Goal: Transaction & Acquisition: Purchase product/service

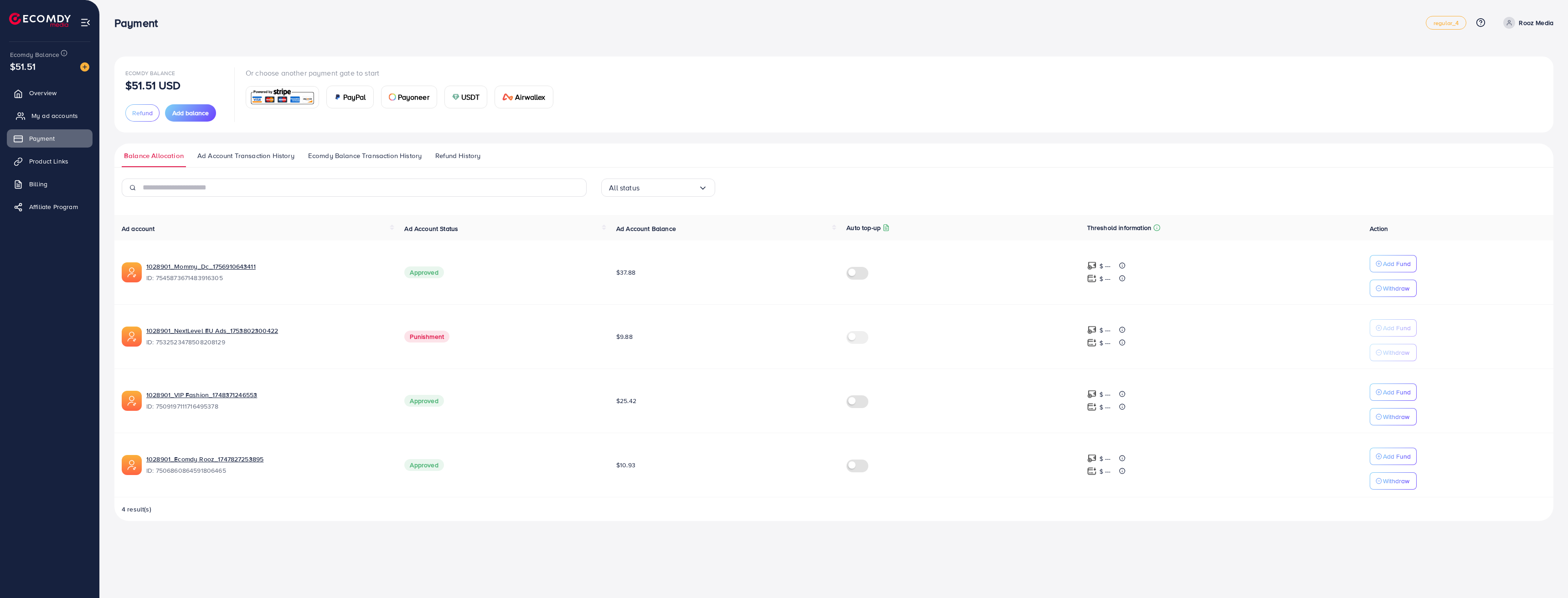
click at [47, 119] on span "My ad accounts" at bounding box center [55, 116] width 46 height 9
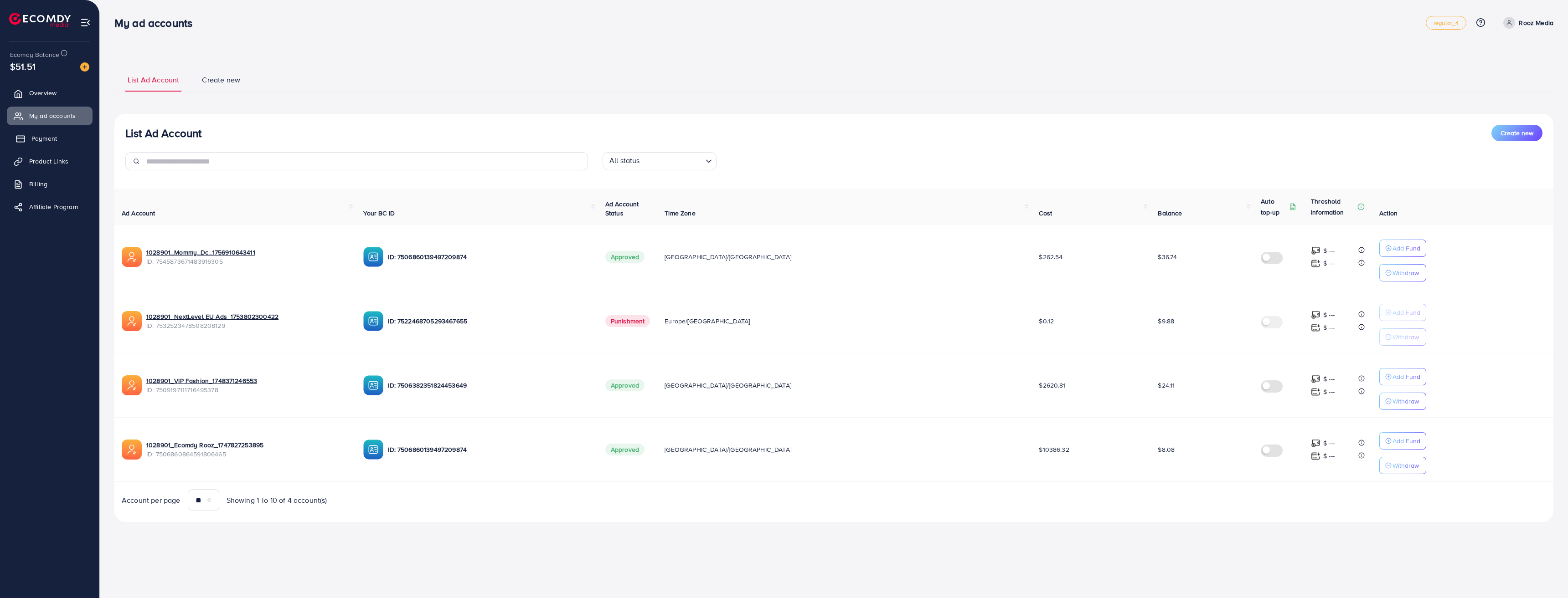
click at [44, 146] on link "Payment" at bounding box center [49, 139] width 86 height 18
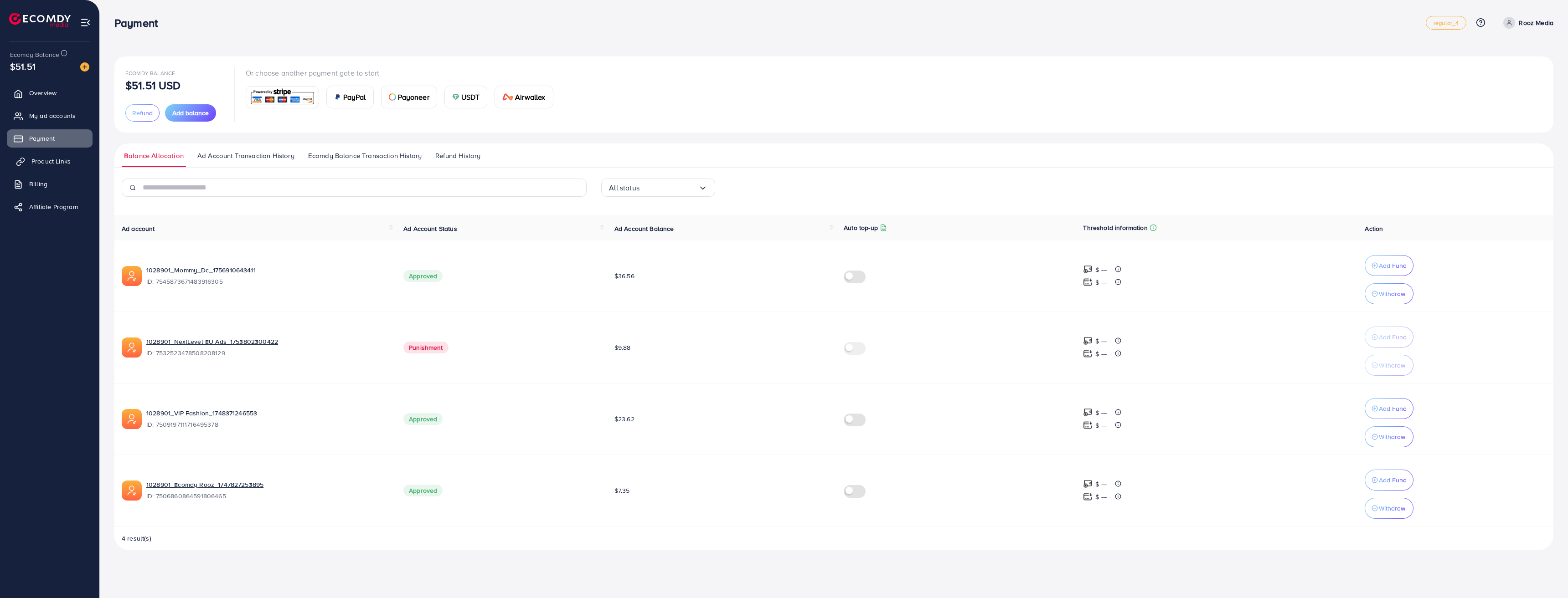
click at [49, 164] on span "Product Links" at bounding box center [51, 161] width 39 height 9
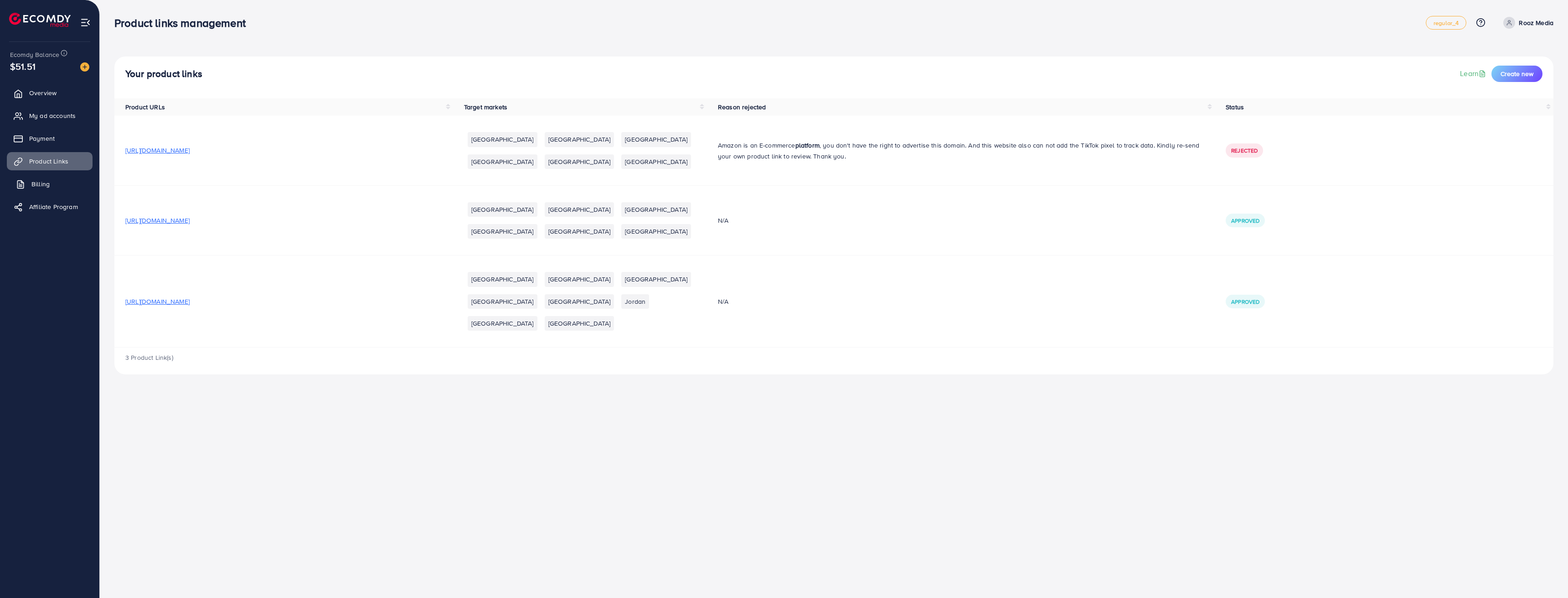
click at [40, 183] on span "Billing" at bounding box center [41, 184] width 18 height 9
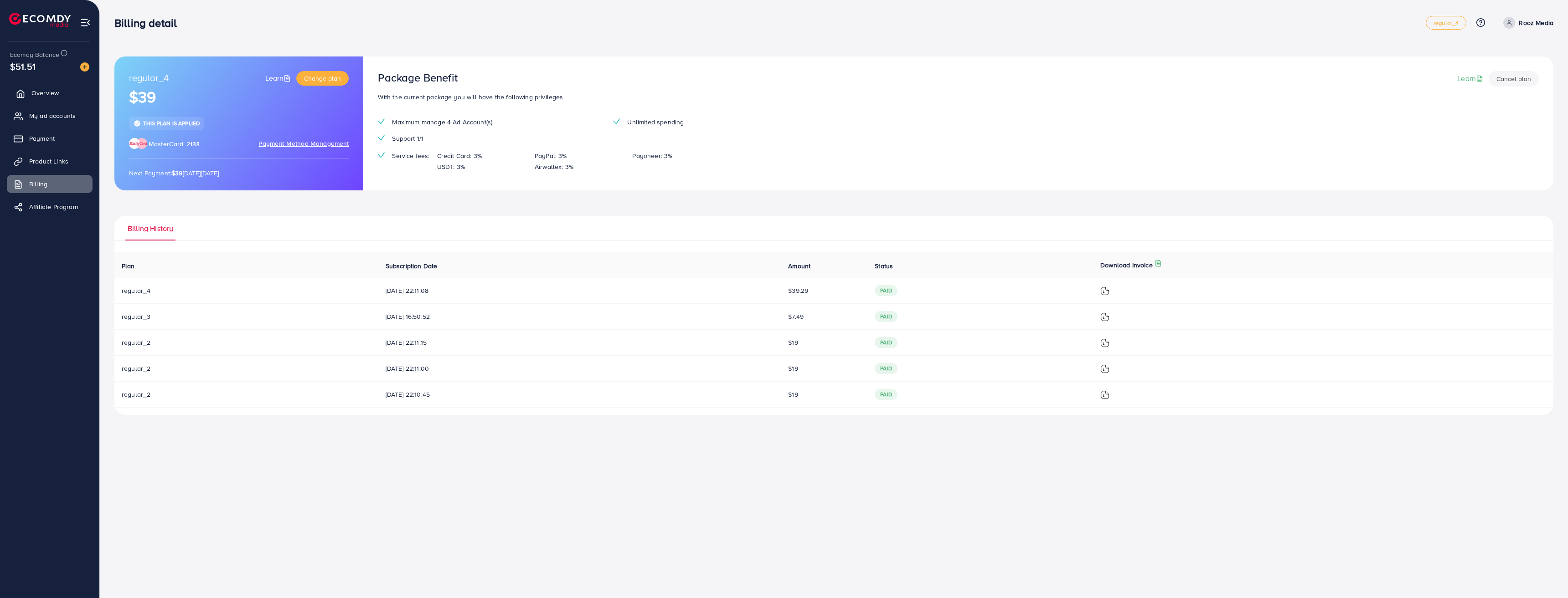
click at [44, 92] on span "Overview" at bounding box center [45, 92] width 27 height 9
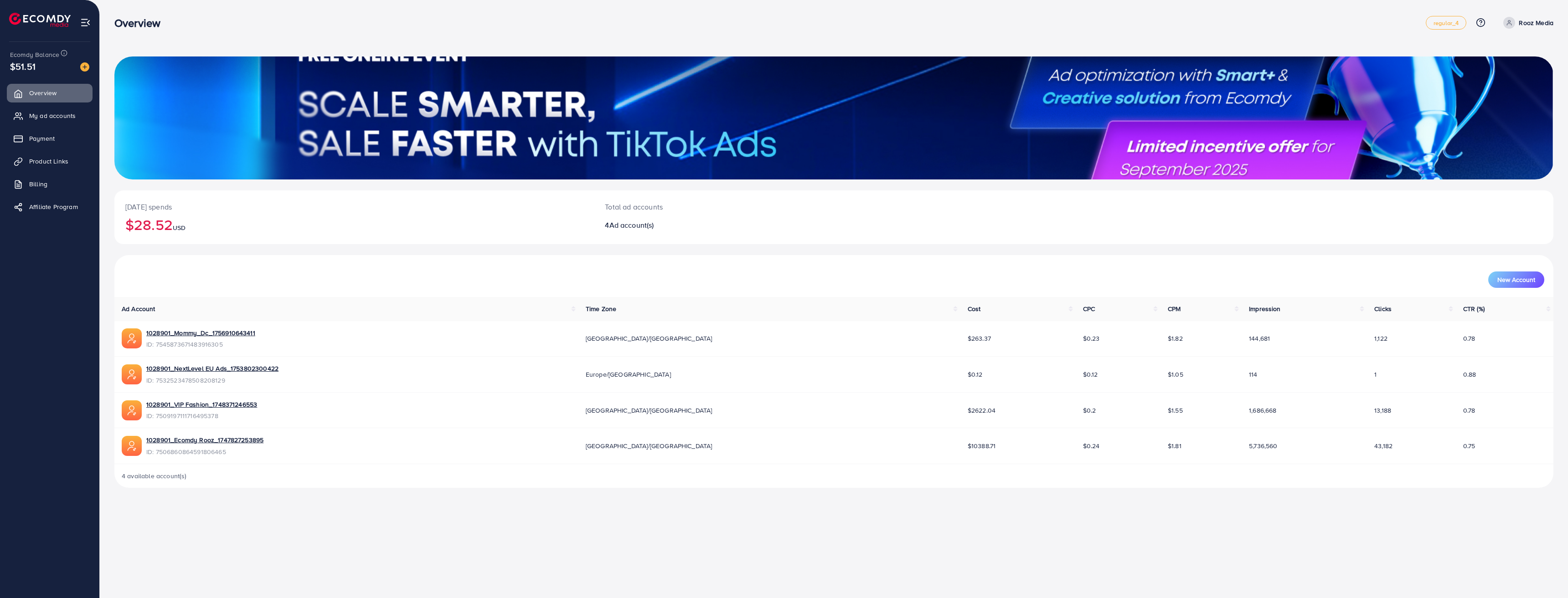
click at [1505, 268] on div "New Account" at bounding box center [834, 276] width 1435 height 24
click at [1506, 277] on span "New Account" at bounding box center [1516, 280] width 38 height 6
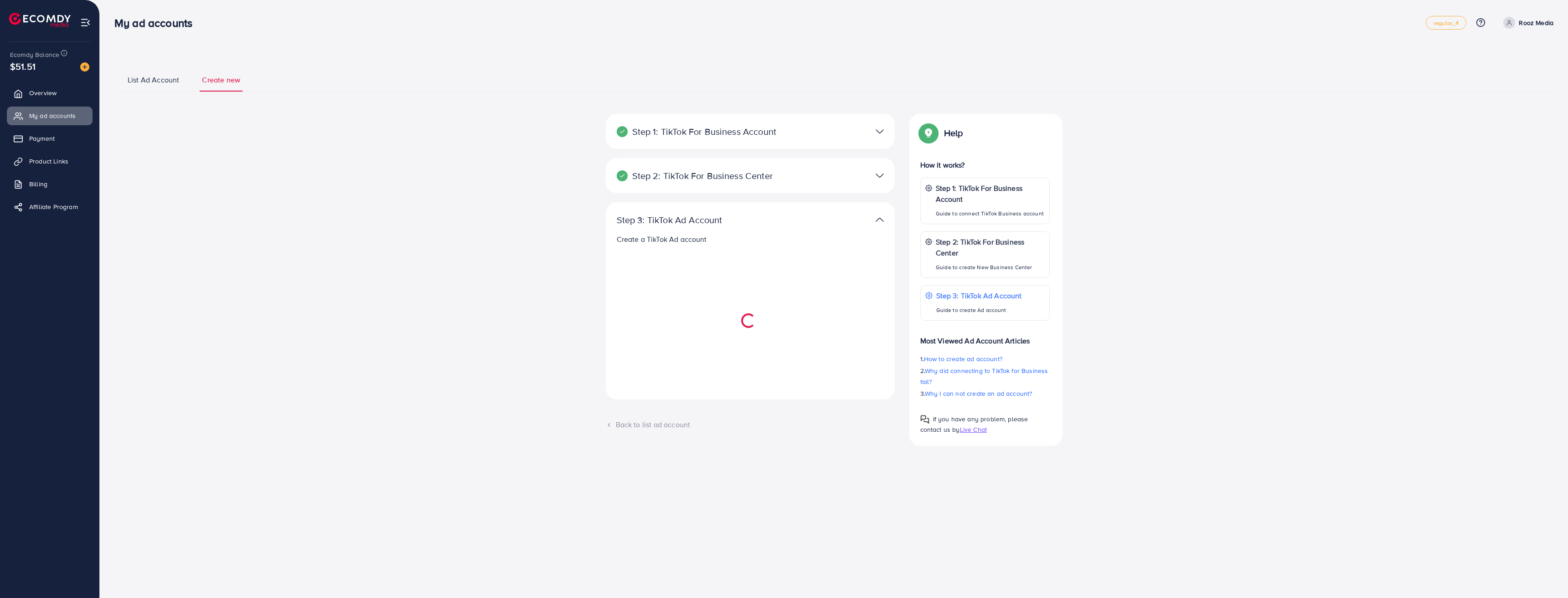
select select
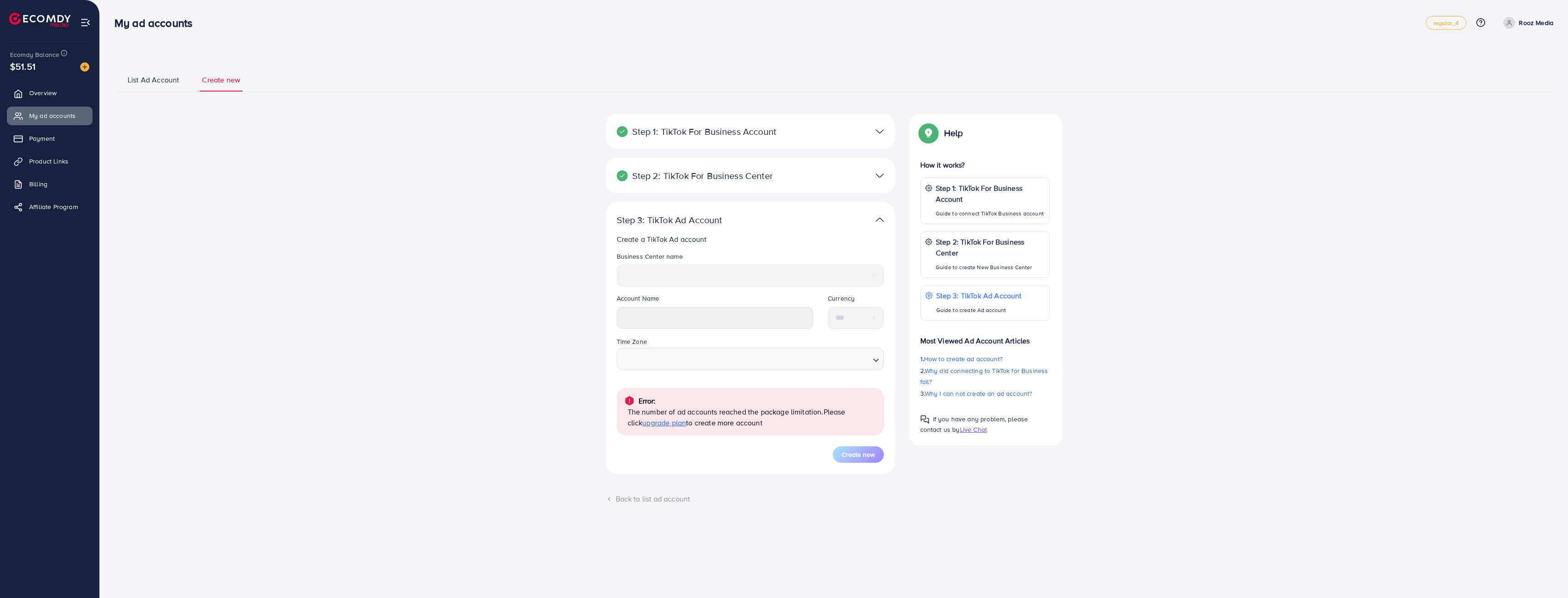
click at [861, 167] on div "Step 2: TikTok For Business Center Business Center is a powerful business manag…" at bounding box center [750, 176] width 289 height 35
click at [858, 173] on div at bounding box center [844, 176] width 94 height 13
click at [881, 179] on img at bounding box center [880, 176] width 8 height 13
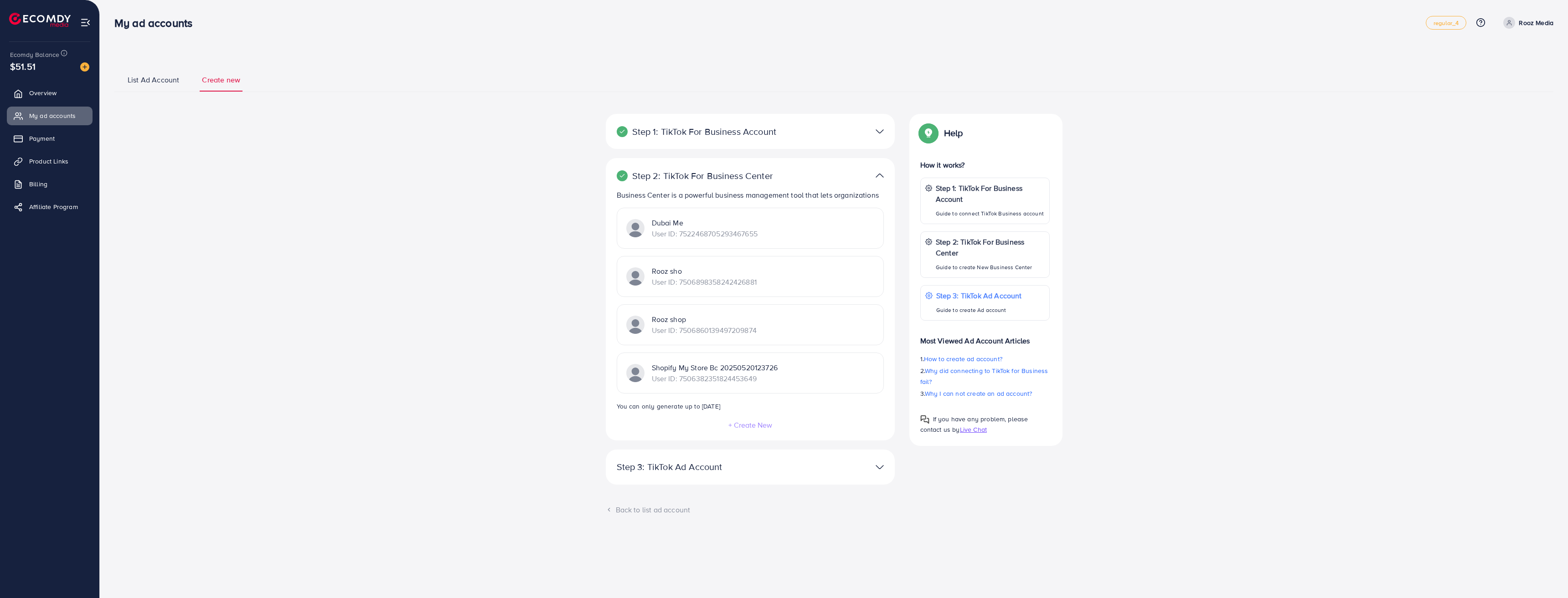
click at [803, 114] on div "Step 1: TikTok For Business Account Connect to TikTok for Business to access al…" at bounding box center [750, 131] width 289 height 35
click at [810, 141] on div "Step 1: TikTok For Business Account Connect to TikTok for Business to access al…" at bounding box center [750, 131] width 289 height 35
click at [870, 128] on div at bounding box center [844, 131] width 94 height 13
click at [873, 137] on div at bounding box center [844, 131] width 94 height 13
click at [880, 126] on img at bounding box center [880, 131] width 8 height 13
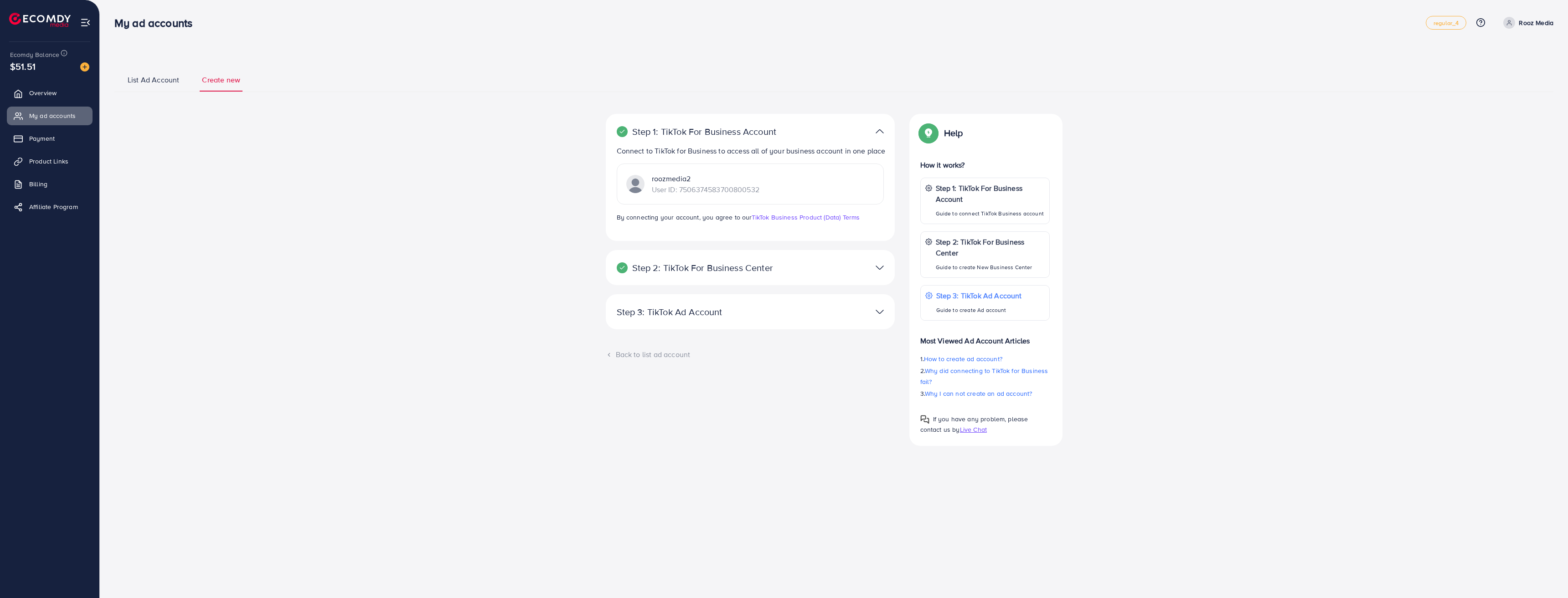
click at [779, 268] on p "Step 2: TikTok For Business Center" at bounding box center [703, 268] width 173 height 11
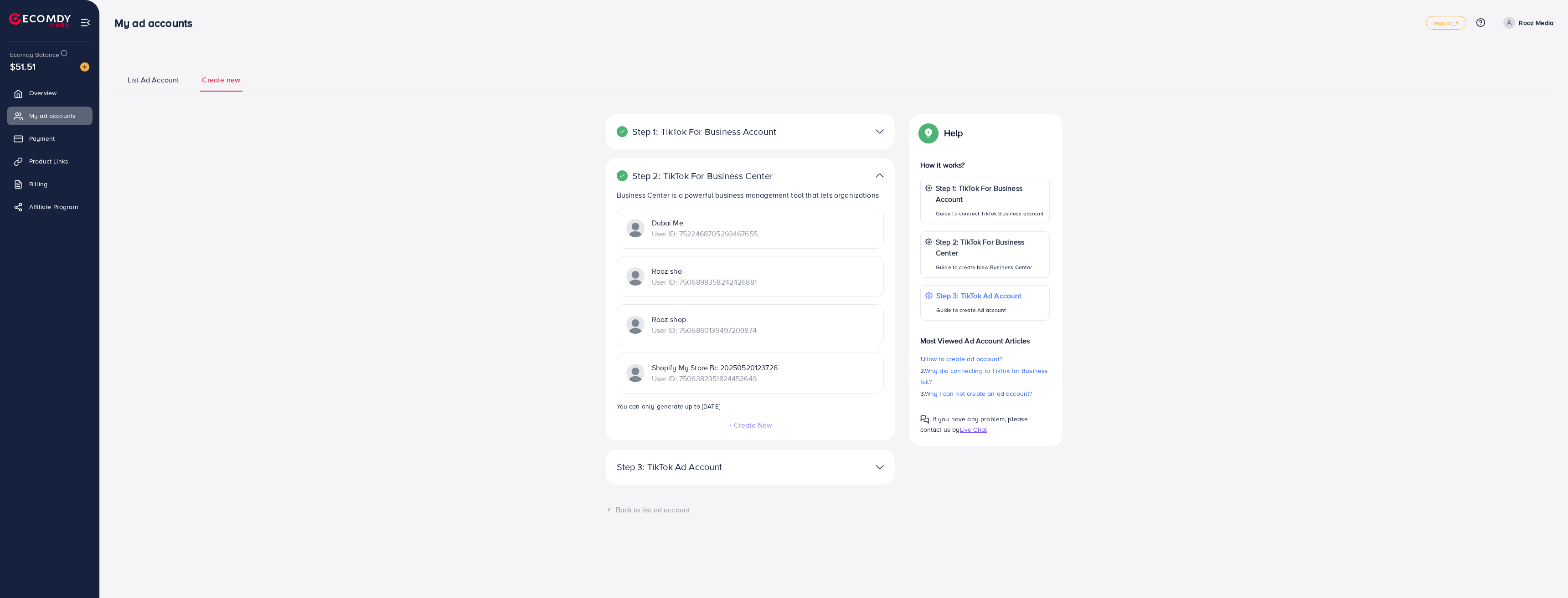
click at [847, 464] on div at bounding box center [844, 467] width 94 height 13
click at [878, 467] on img at bounding box center [880, 467] width 8 height 13
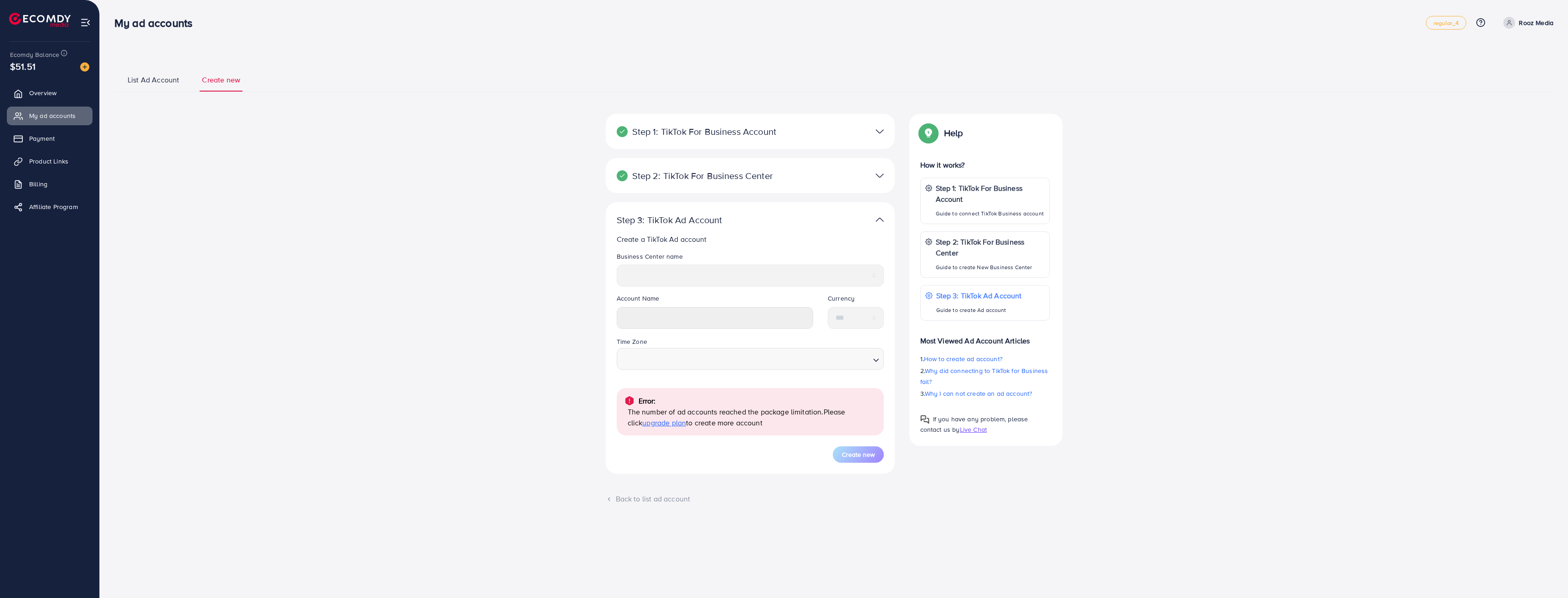
click at [783, 350] on div "Time Zone Loading..." at bounding box center [750, 353] width 267 height 33
click at [47, 137] on span "Payment" at bounding box center [44, 138] width 26 height 9
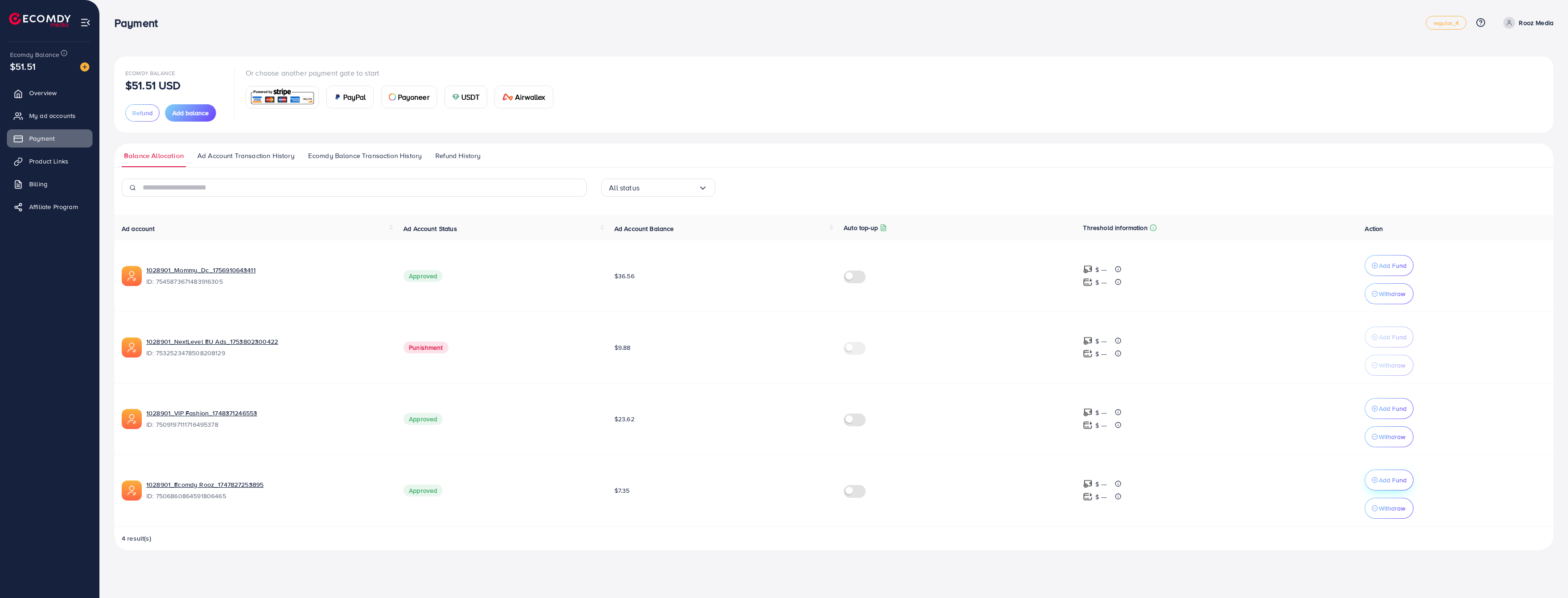
click at [1379, 485] on p "Add Fund" at bounding box center [1393, 480] width 28 height 11
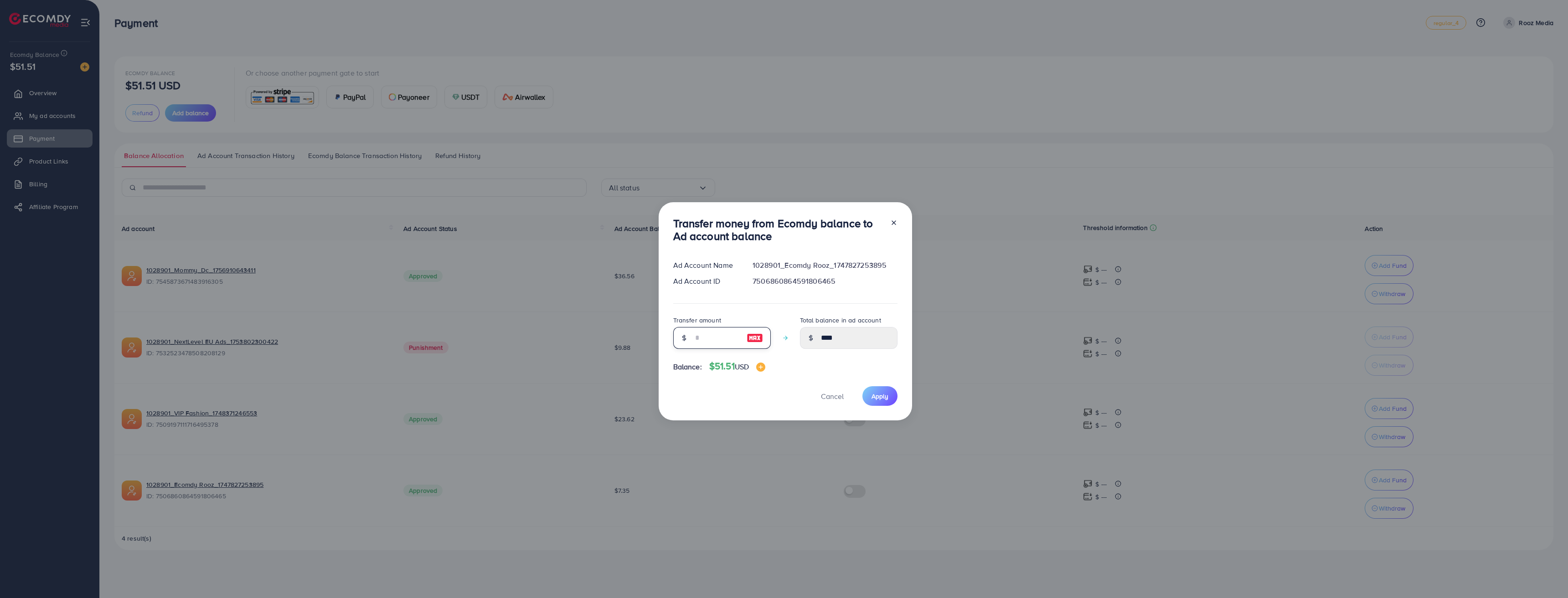
click at [718, 336] on input "number" at bounding box center [716, 338] width 46 height 22
type input "*"
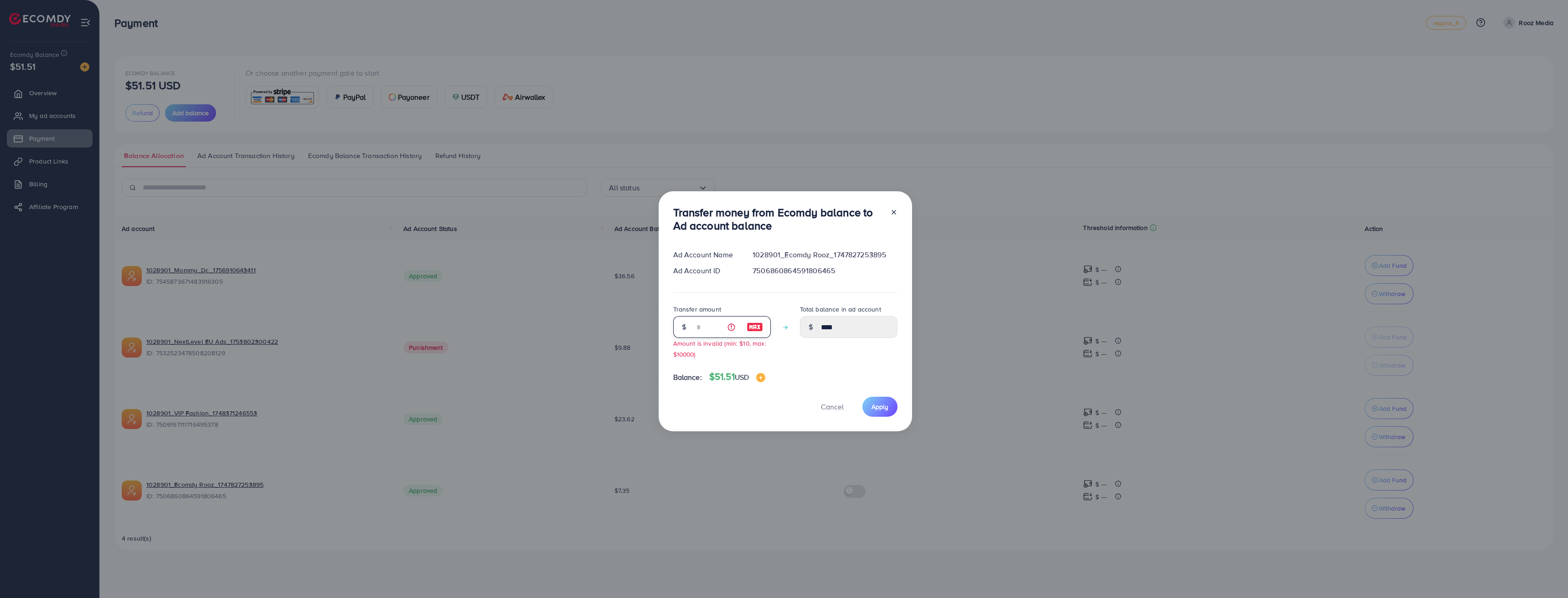
type input "****"
type input "**"
type input "*****"
type input "**"
drag, startPoint x: 895, startPoint y: 398, endPoint x: 889, endPoint y: 398, distance: 6.0
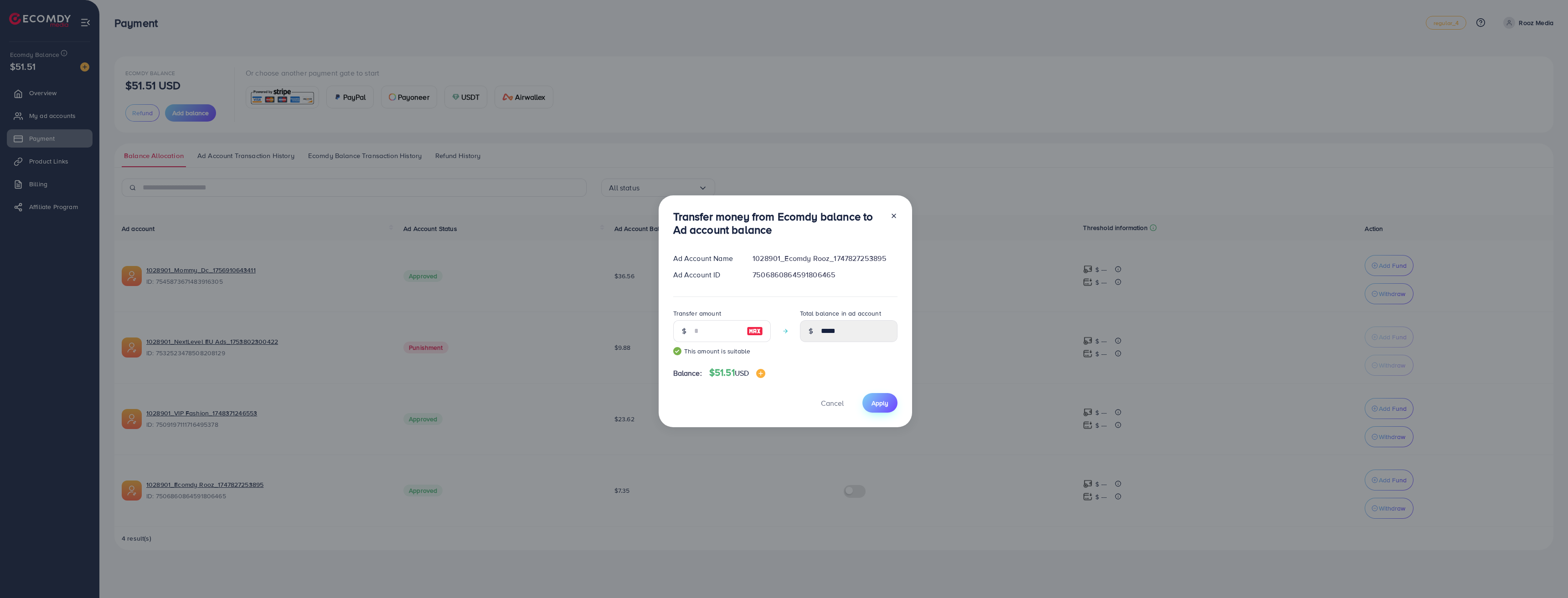
click at [895, 398] on div "Cancel Apply" at bounding box center [785, 403] width 224 height 19
click at [889, 398] on button "Apply" at bounding box center [880, 403] width 35 height 19
type input "****"
